Goal: Task Accomplishment & Management: Use online tool/utility

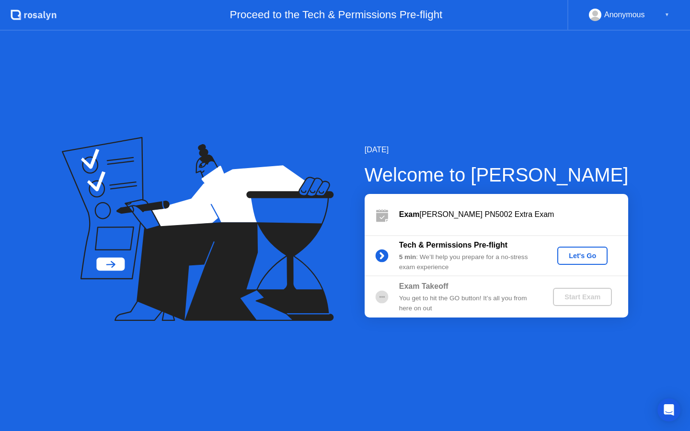
click at [582, 256] on div "Let's Go" at bounding box center [582, 256] width 43 height 8
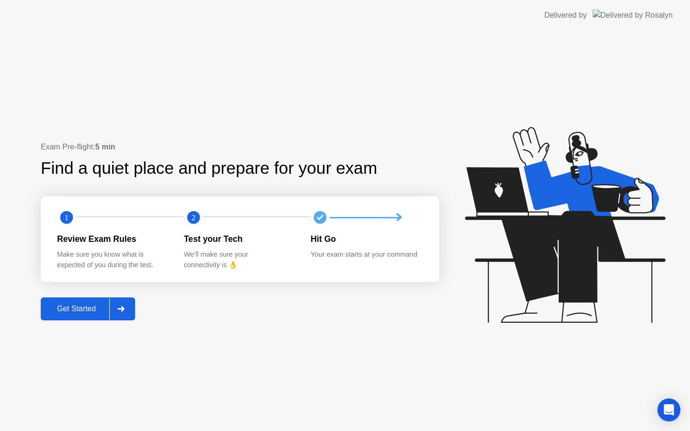
click at [65, 306] on div "Get Started" at bounding box center [77, 309] width 66 height 9
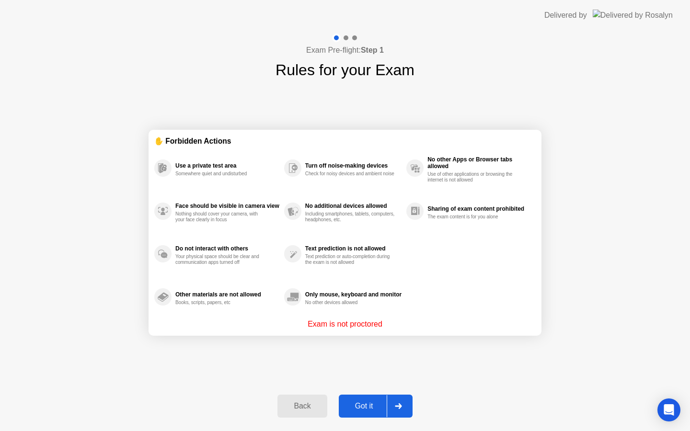
click at [360, 398] on button "Got it" at bounding box center [376, 406] width 74 height 23
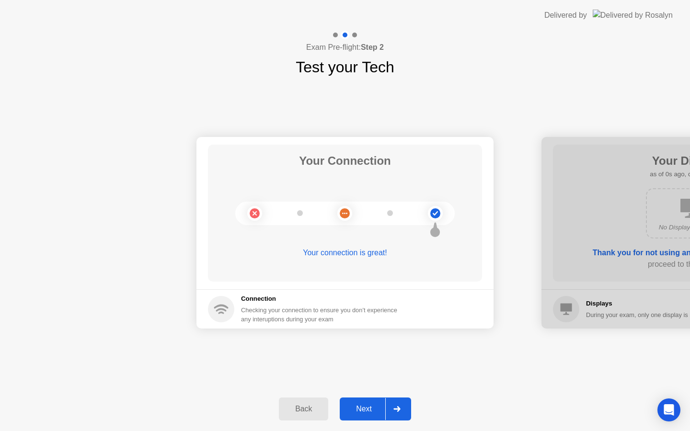
click at [361, 405] on div "Next" at bounding box center [364, 409] width 43 height 9
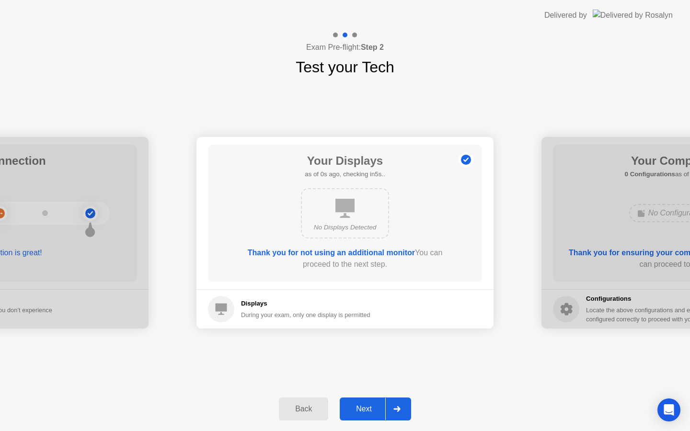
click at [361, 405] on div "Next" at bounding box center [364, 409] width 43 height 9
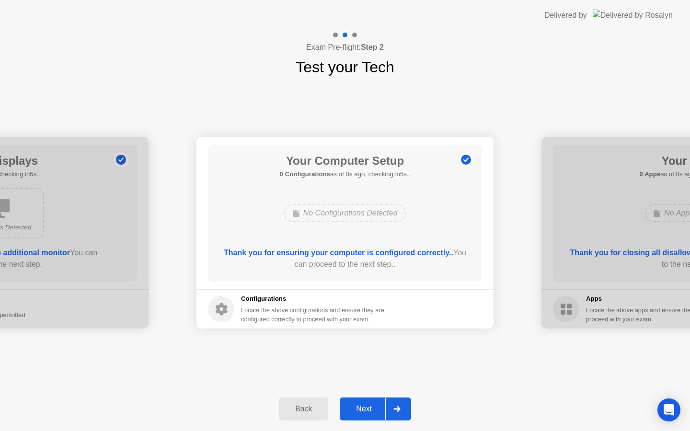
click at [361, 405] on div "Next" at bounding box center [364, 409] width 43 height 9
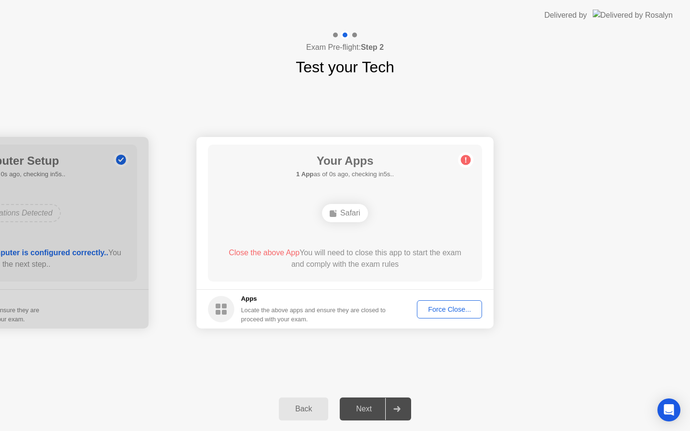
click at [442, 306] on div "Force Close..." at bounding box center [449, 310] width 58 height 8
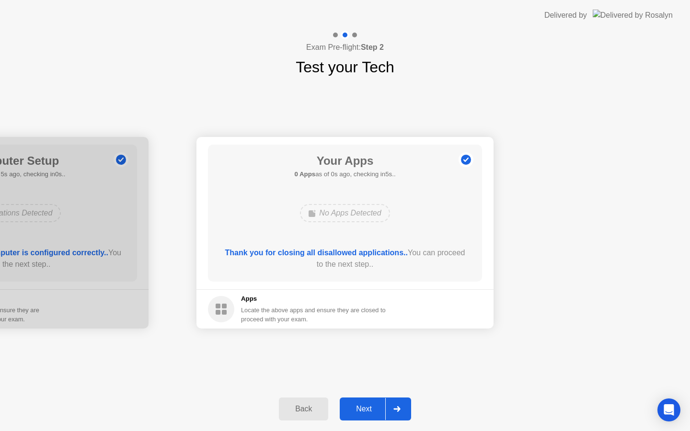
click at [366, 417] on button "Next" at bounding box center [375, 409] width 71 height 23
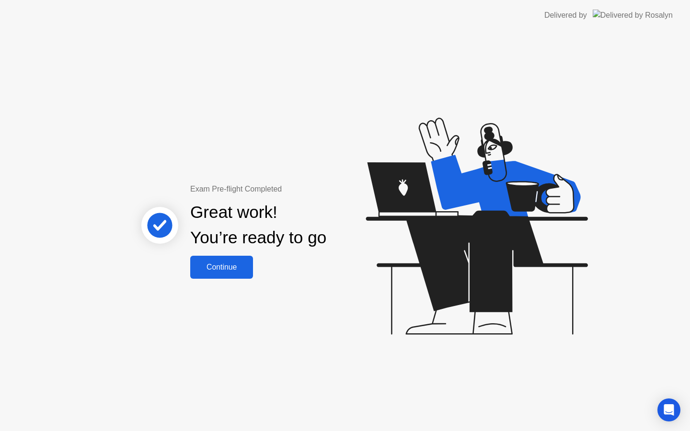
click at [203, 258] on button "Continue" at bounding box center [221, 267] width 63 height 23
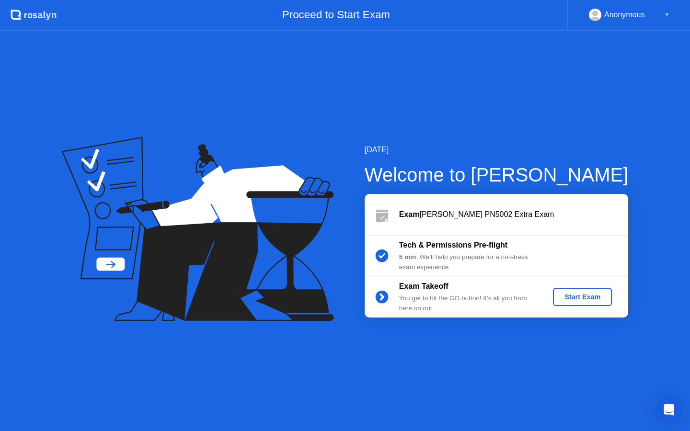
click at [579, 293] on div "Start Exam" at bounding box center [582, 297] width 51 height 8
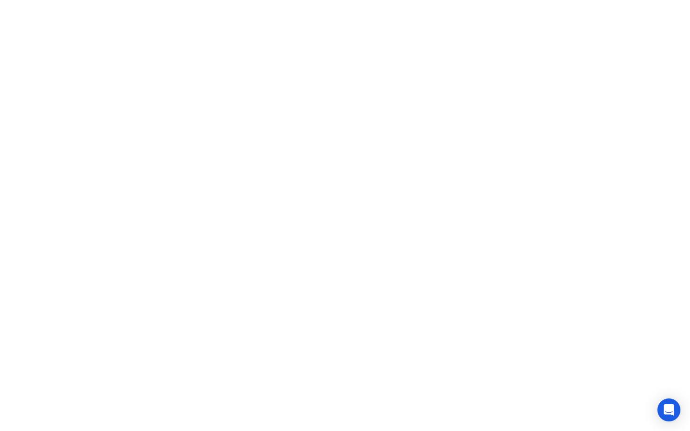
click iframe
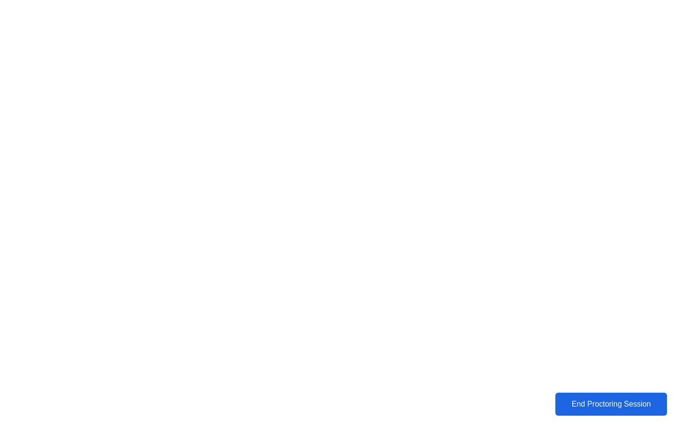
click at [560, 409] on div "End Proctoring Session" at bounding box center [611, 404] width 106 height 9
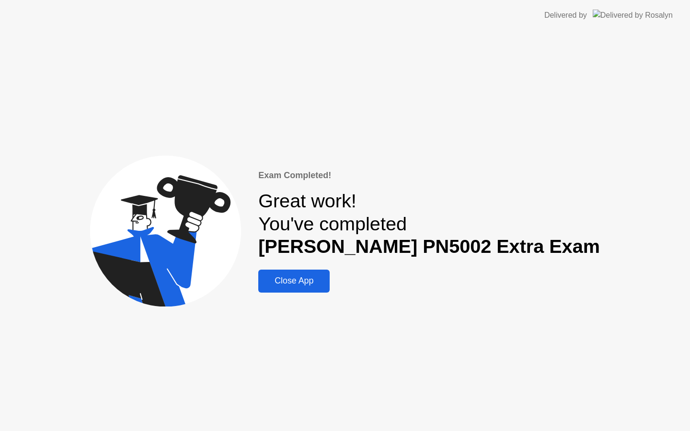
click at [328, 273] on button "Close App" at bounding box center [293, 281] width 71 height 23
